Goal: Navigation & Orientation: Find specific page/section

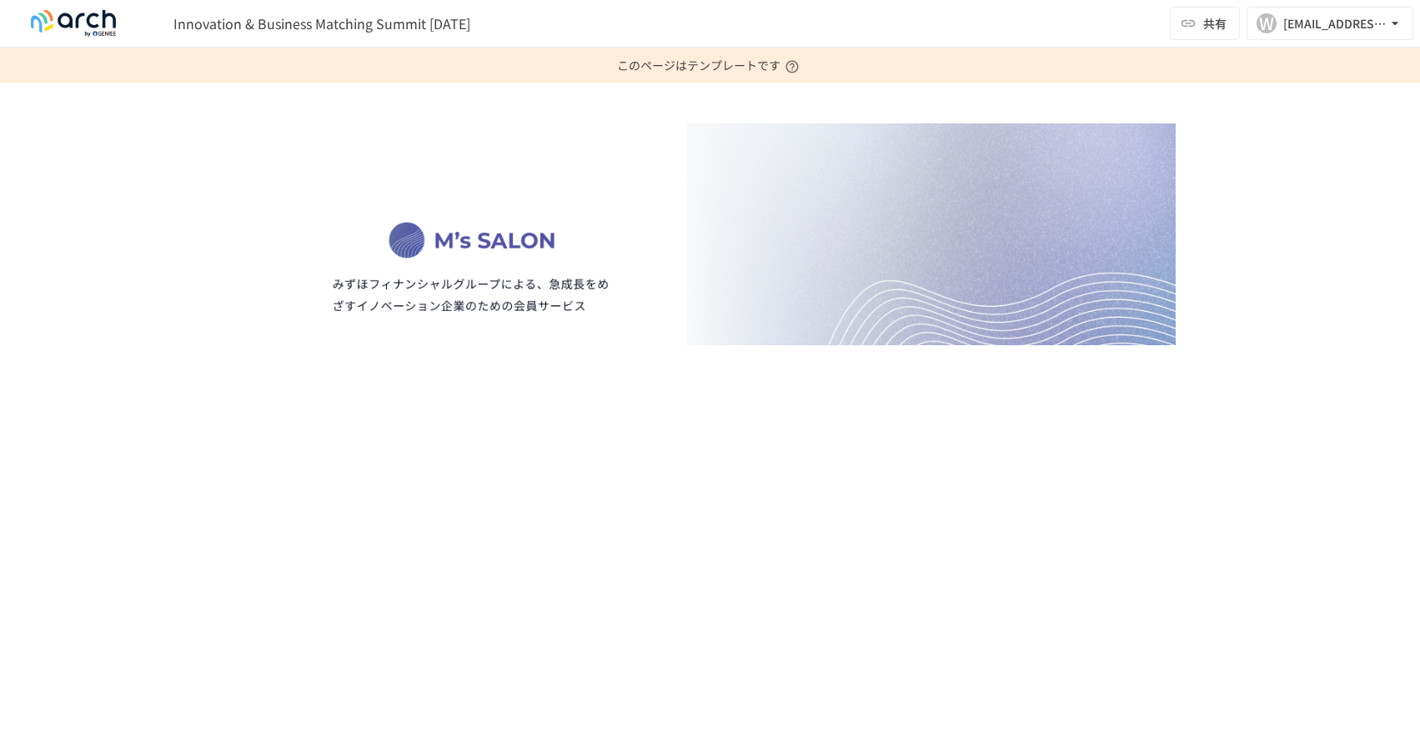
click at [305, 405] on div at bounding box center [711, 291] width 1018 height 337
click at [378, 383] on p at bounding box center [710, 392] width 931 height 22
click at [490, 343] on img at bounding box center [710, 234] width 931 height 222
click at [535, 216] on img at bounding box center [710, 234] width 931 height 222
click at [500, 450] on p at bounding box center [710, 449] width 931 height 22
